Goal: Task Accomplishment & Management: Complete application form

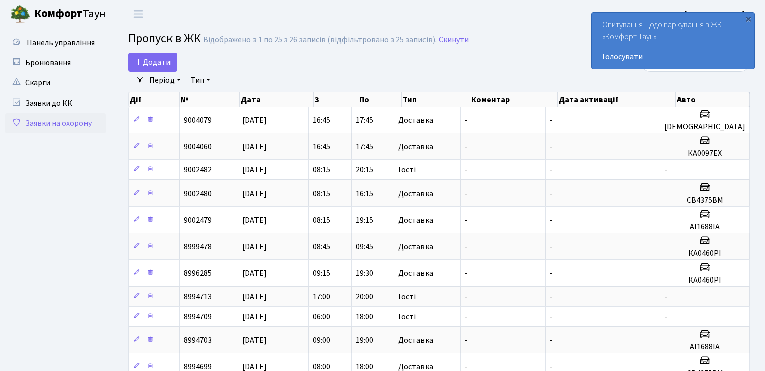
select select "25"
click at [155, 61] on span "Додати" at bounding box center [153, 62] width 36 height 11
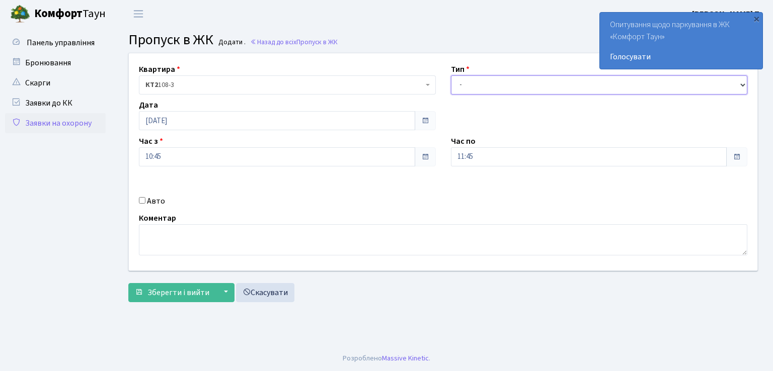
click at [504, 83] on select "- Доставка Таксі Гості Сервіс" at bounding box center [599, 84] width 297 height 19
select select "1"
click at [451, 75] on select "- Доставка Таксі Гості Сервіс" at bounding box center [599, 84] width 297 height 19
click at [142, 202] on input "Авто" at bounding box center [142, 200] width 7 height 7
checkbox input "true"
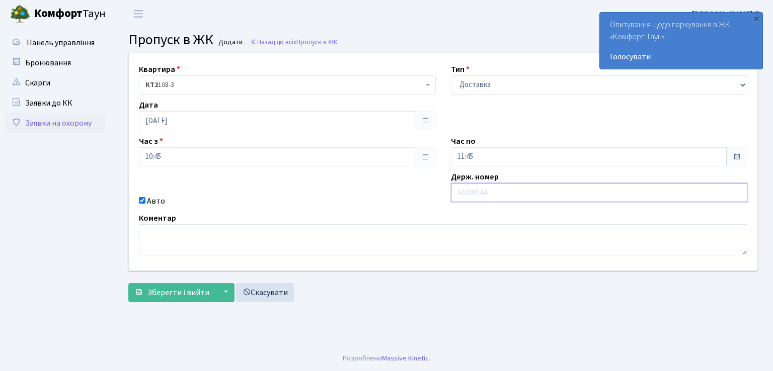
click at [501, 194] on input "text" at bounding box center [599, 192] width 297 height 19
type input "СВ4375ВМ"
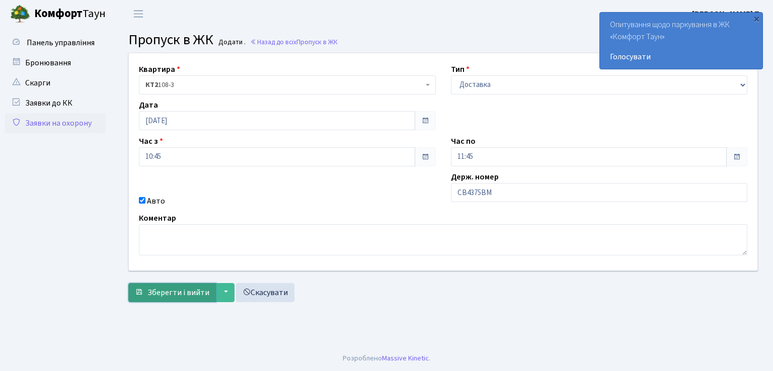
click at [189, 291] on span "Зберегти і вийти" at bounding box center [178, 292] width 62 height 11
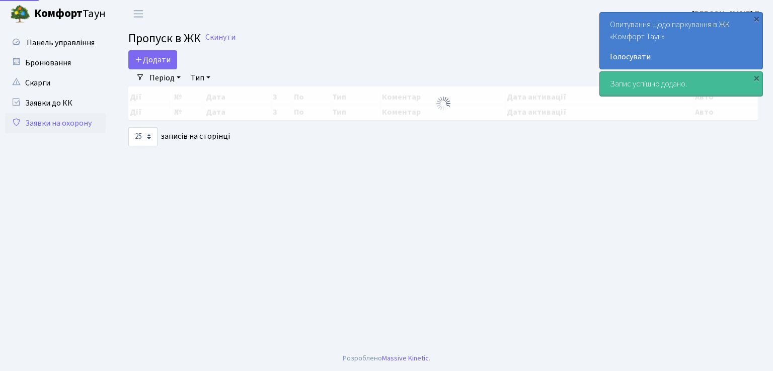
select select "25"
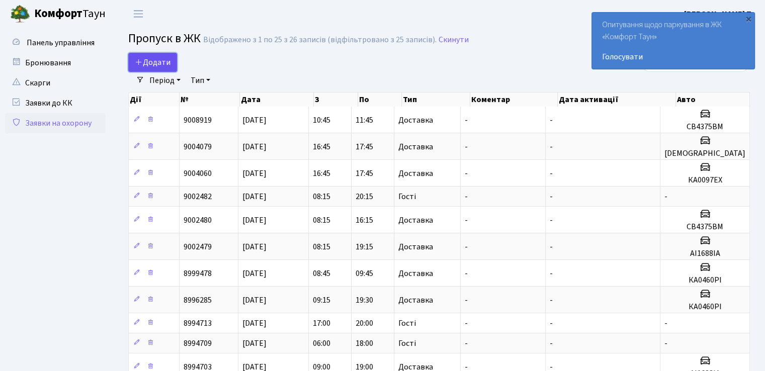
click at [152, 59] on span "Додати" at bounding box center [153, 62] width 36 height 11
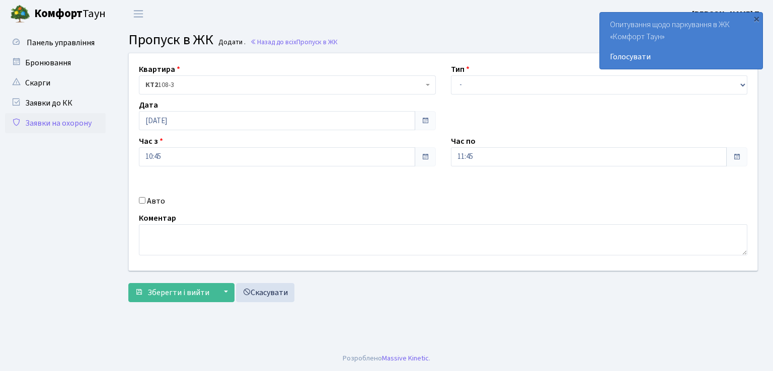
click at [142, 202] on input "Авто" at bounding box center [142, 200] width 7 height 7
checkbox input "true"
click at [475, 194] on input "text" at bounding box center [599, 192] width 297 height 19
type input "АІ1688ІА"
drag, startPoint x: 471, startPoint y: 84, endPoint x: 475, endPoint y: 93, distance: 9.9
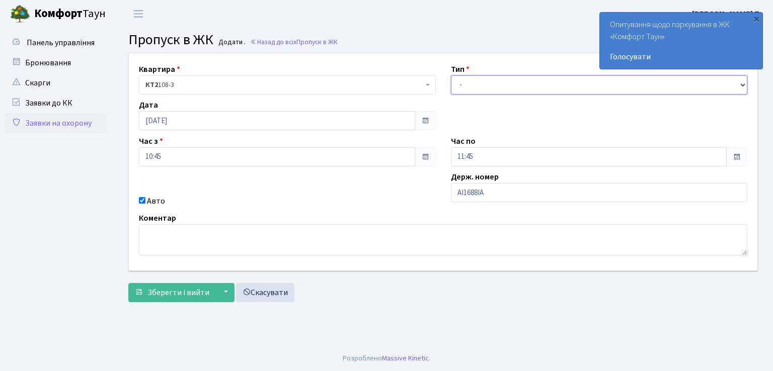
click at [471, 84] on select "- Доставка Таксі Гості Сервіс" at bounding box center [599, 84] width 297 height 19
select select "1"
click at [451, 75] on select "- Доставка Таксі Гості Сервіс" at bounding box center [599, 84] width 297 height 19
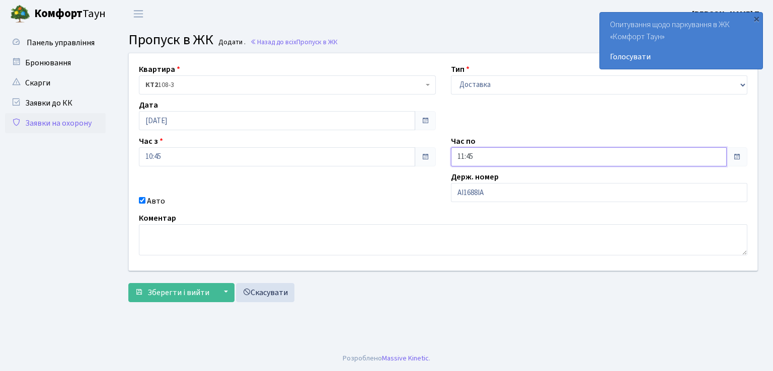
click at [486, 158] on input "11:45" at bounding box center [589, 156] width 276 height 19
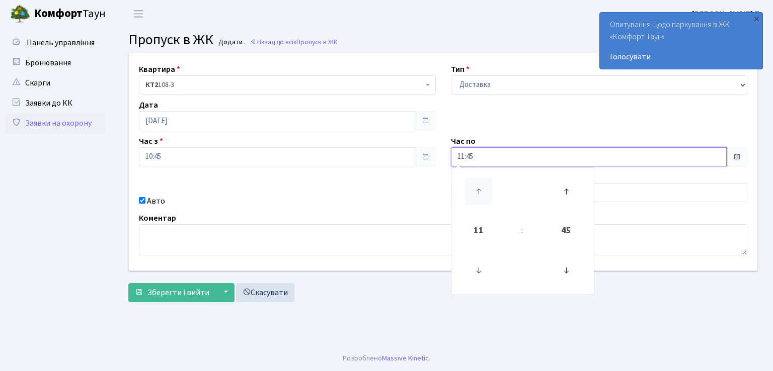
click at [477, 190] on icon at bounding box center [478, 191] width 27 height 27
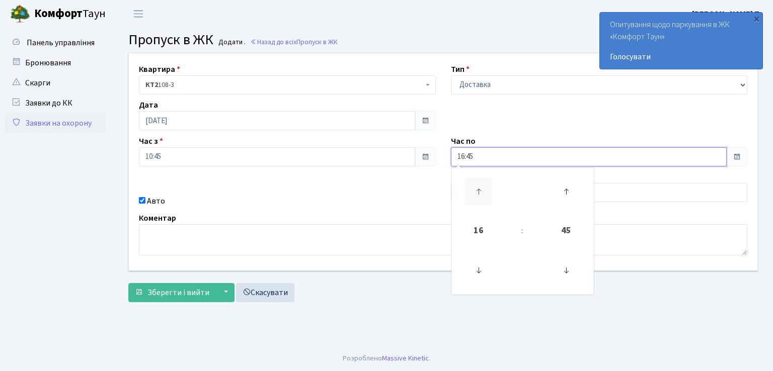
click at [477, 190] on icon at bounding box center [478, 191] width 27 height 27
type input "18:45"
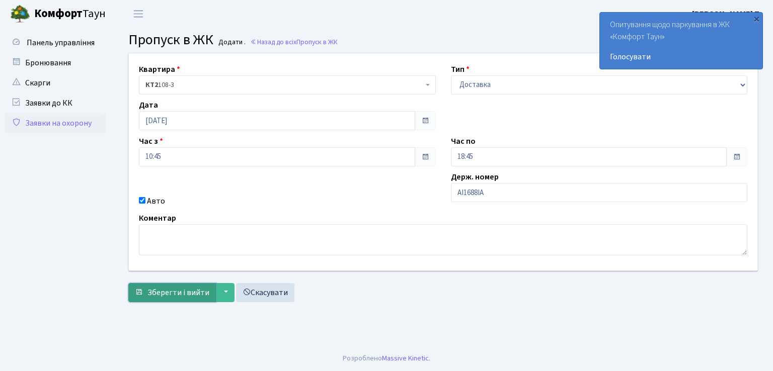
click at [205, 289] on span "Зберегти і вийти" at bounding box center [178, 292] width 62 height 11
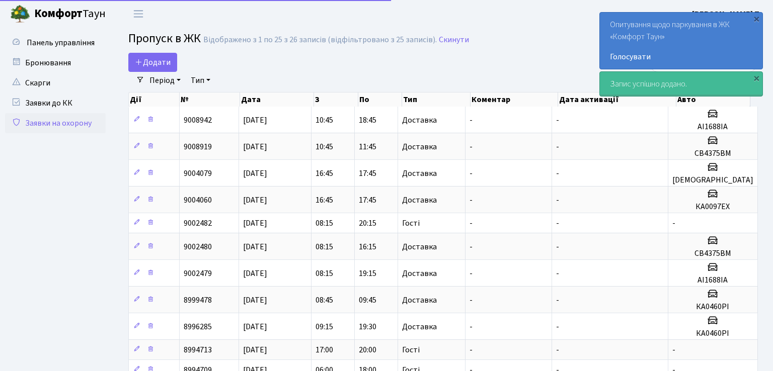
select select "25"
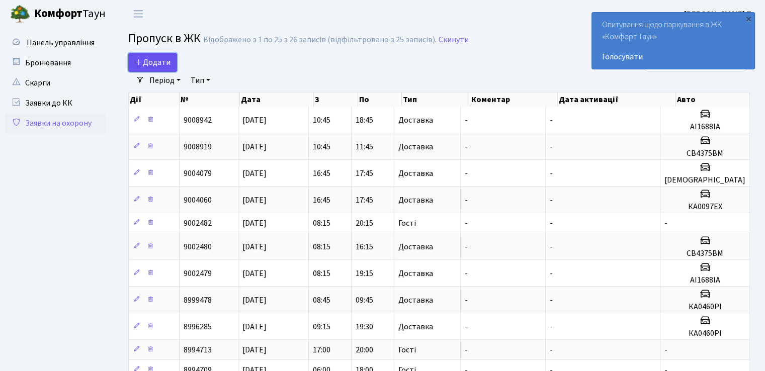
click at [170, 63] on span "Додати" at bounding box center [153, 62] width 36 height 11
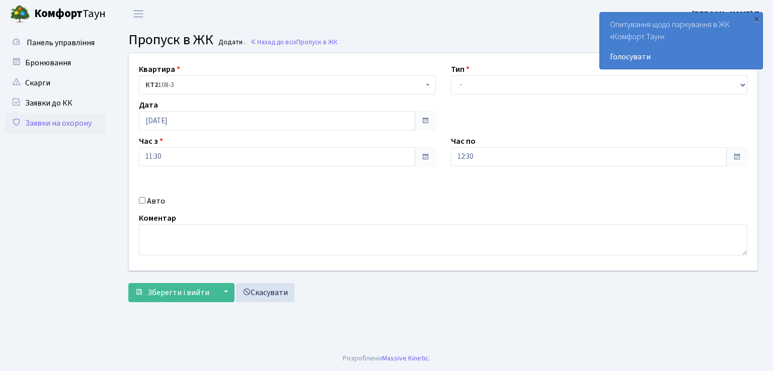
click at [141, 199] on input "Авто" at bounding box center [142, 200] width 7 height 7
checkbox input "true"
click at [537, 190] on input "text" at bounding box center [599, 192] width 297 height 19
type input "АН3968ІВ"
click at [507, 81] on select "- Доставка Таксі Гості Сервіс" at bounding box center [599, 84] width 297 height 19
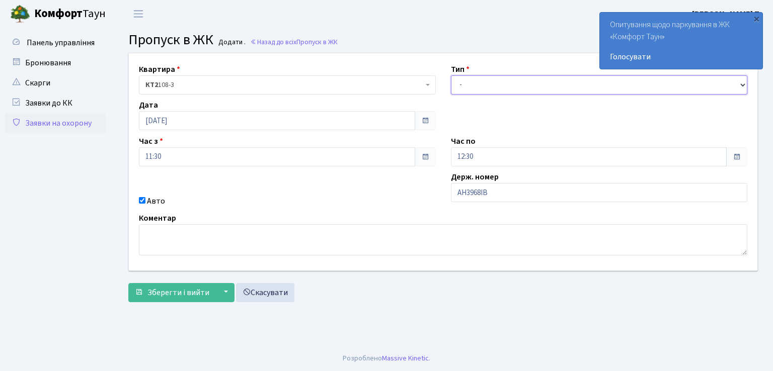
select select "1"
click at [451, 75] on select "- Доставка Таксі Гості Сервіс" at bounding box center [599, 84] width 297 height 19
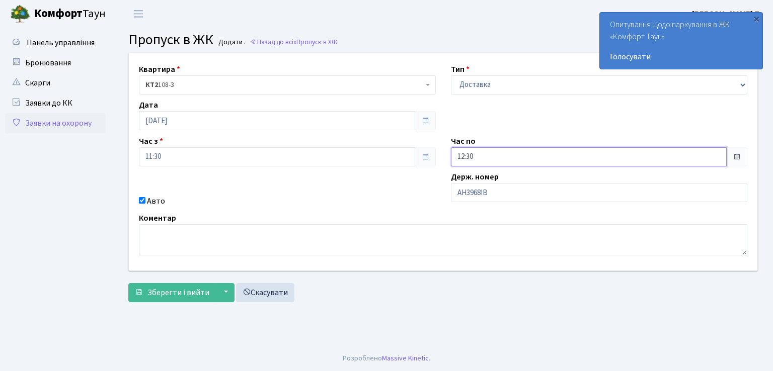
click at [530, 149] on input "12:30" at bounding box center [589, 156] width 276 height 19
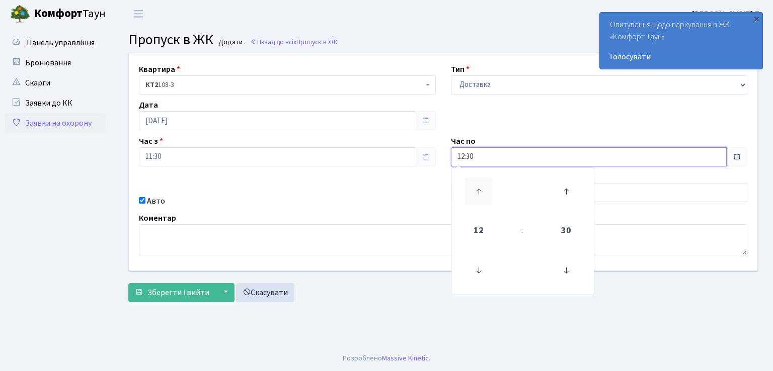
click at [481, 188] on icon at bounding box center [478, 191] width 27 height 27
click at [481, 187] on icon at bounding box center [478, 191] width 27 height 27
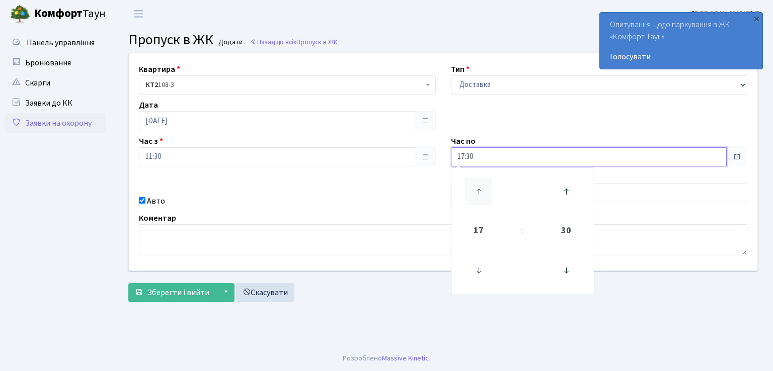
click at [480, 189] on icon at bounding box center [478, 191] width 27 height 27
type input "18:30"
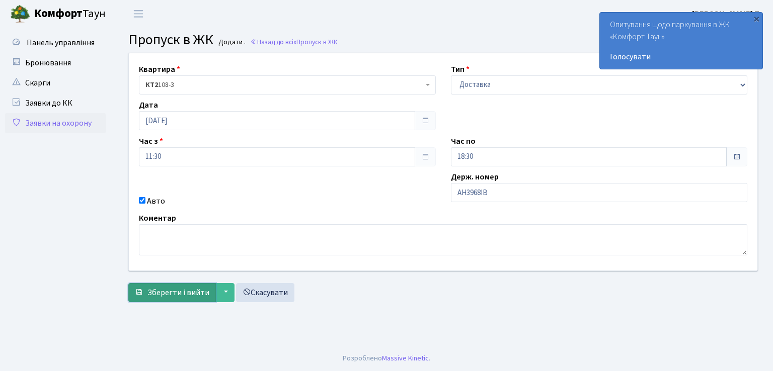
click at [170, 287] on span "Зберегти і вийти" at bounding box center [178, 292] width 62 height 11
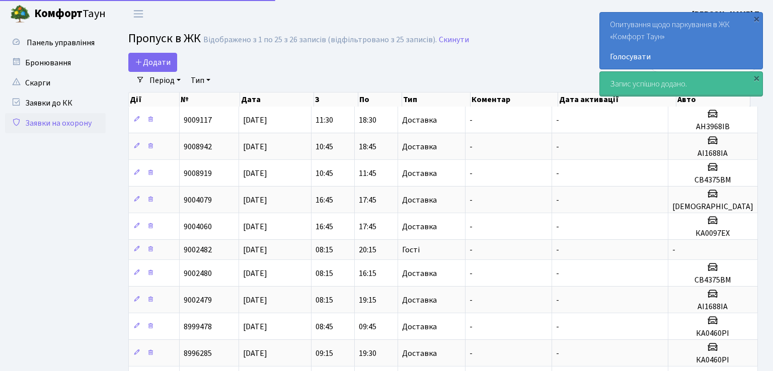
select select "25"
